Goal: Task Accomplishment & Management: Manage account settings

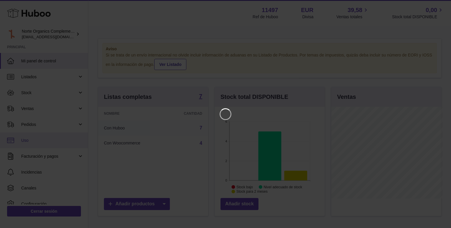
scroll to position [92, 112]
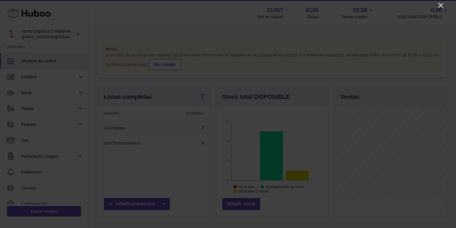
click at [441, 4] on icon "Close" at bounding box center [440, 5] width 7 height 7
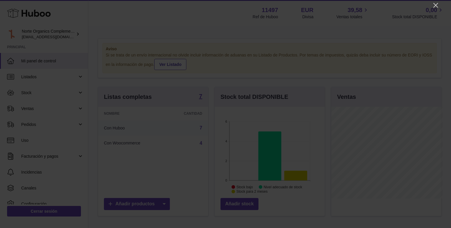
scroll to position [293973, 293955]
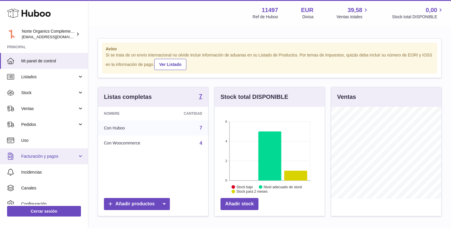
click at [40, 152] on link "Facturación y pagos" at bounding box center [44, 156] width 88 height 16
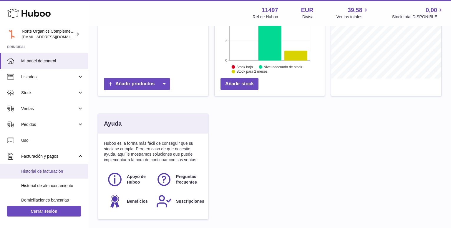
scroll to position [56, 0]
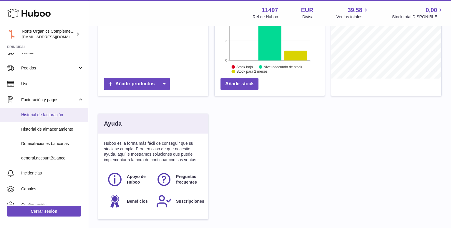
click at [48, 113] on span "Historial de facturación" at bounding box center [52, 115] width 62 height 6
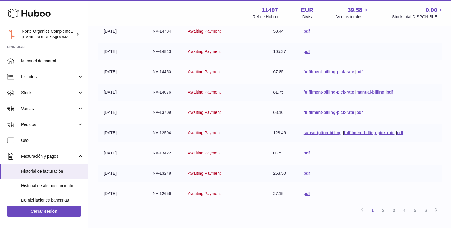
scroll to position [159, 0]
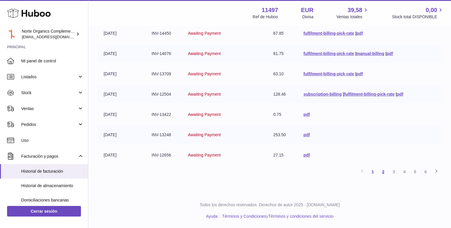
click at [384, 175] on link "2" at bounding box center [383, 171] width 11 height 11
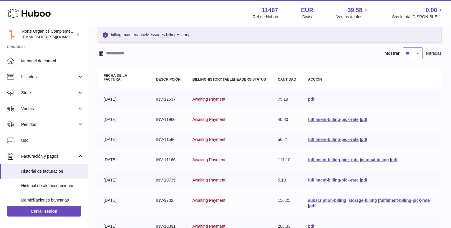
scroll to position [159, 0]
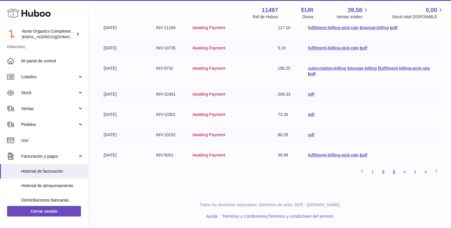
click at [393, 173] on link "3" at bounding box center [393, 171] width 11 height 11
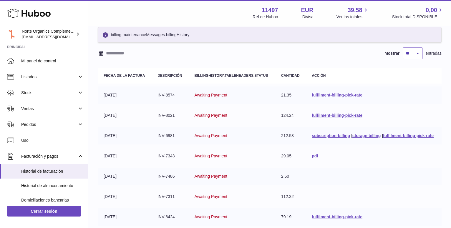
scroll to position [149, 0]
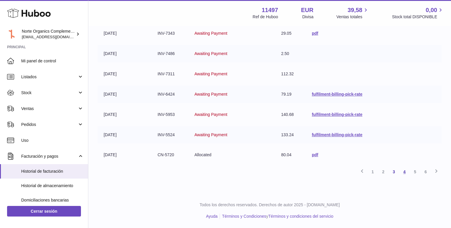
click at [404, 172] on link "4" at bounding box center [404, 171] width 11 height 11
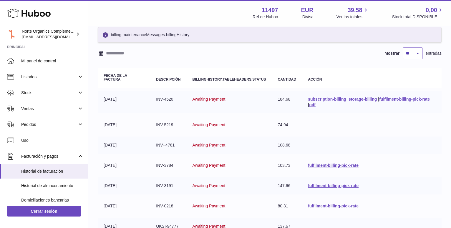
scroll to position [159, 0]
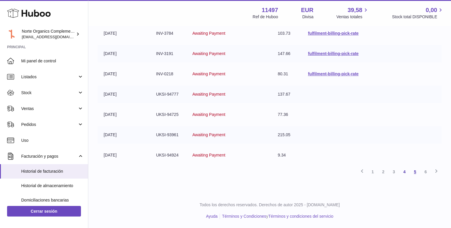
click at [415, 175] on link "5" at bounding box center [414, 171] width 11 height 11
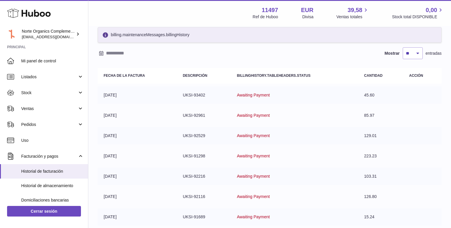
scroll to position [149, 0]
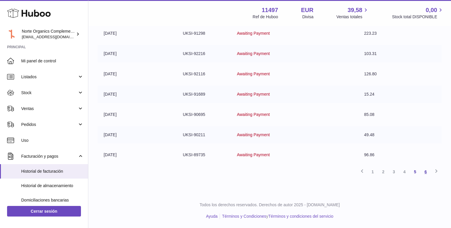
click at [425, 173] on link "6" at bounding box center [425, 171] width 11 height 11
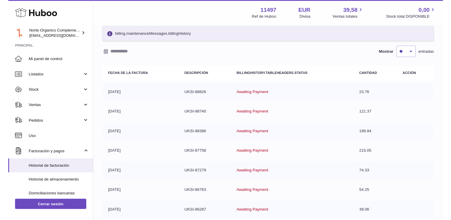
scroll to position [89, 0]
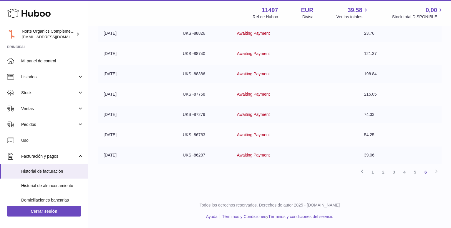
click at [220, 1] on div "Menú Huboo 11497 Ref de Huboo EUR Divisa 39,58 Ventas totales 0,00 Stock total …" at bounding box center [269, 13] width 362 height 26
